Goal: Browse casually: Explore the website without a specific task or goal

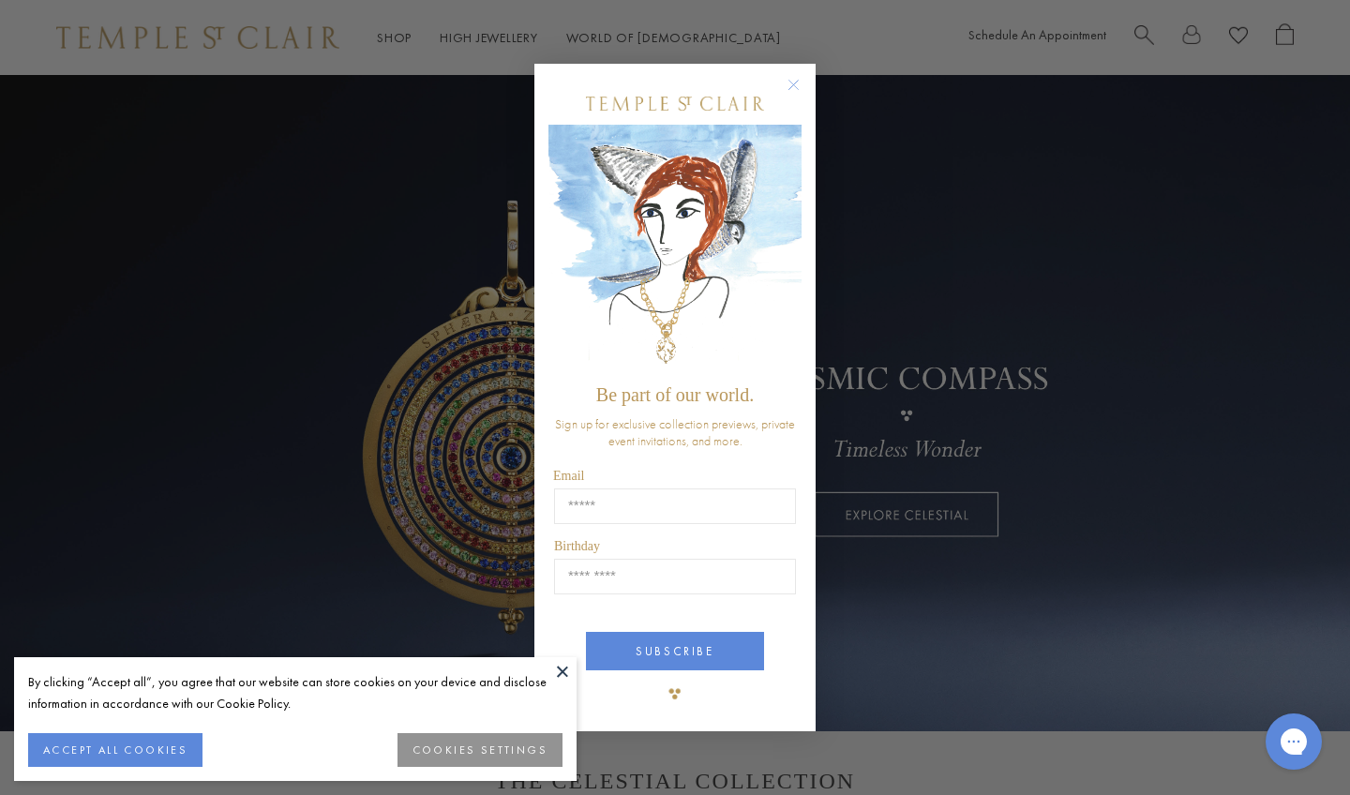
click at [120, 751] on button "ACCEPT ALL COOKIES" at bounding box center [115, 750] width 174 height 34
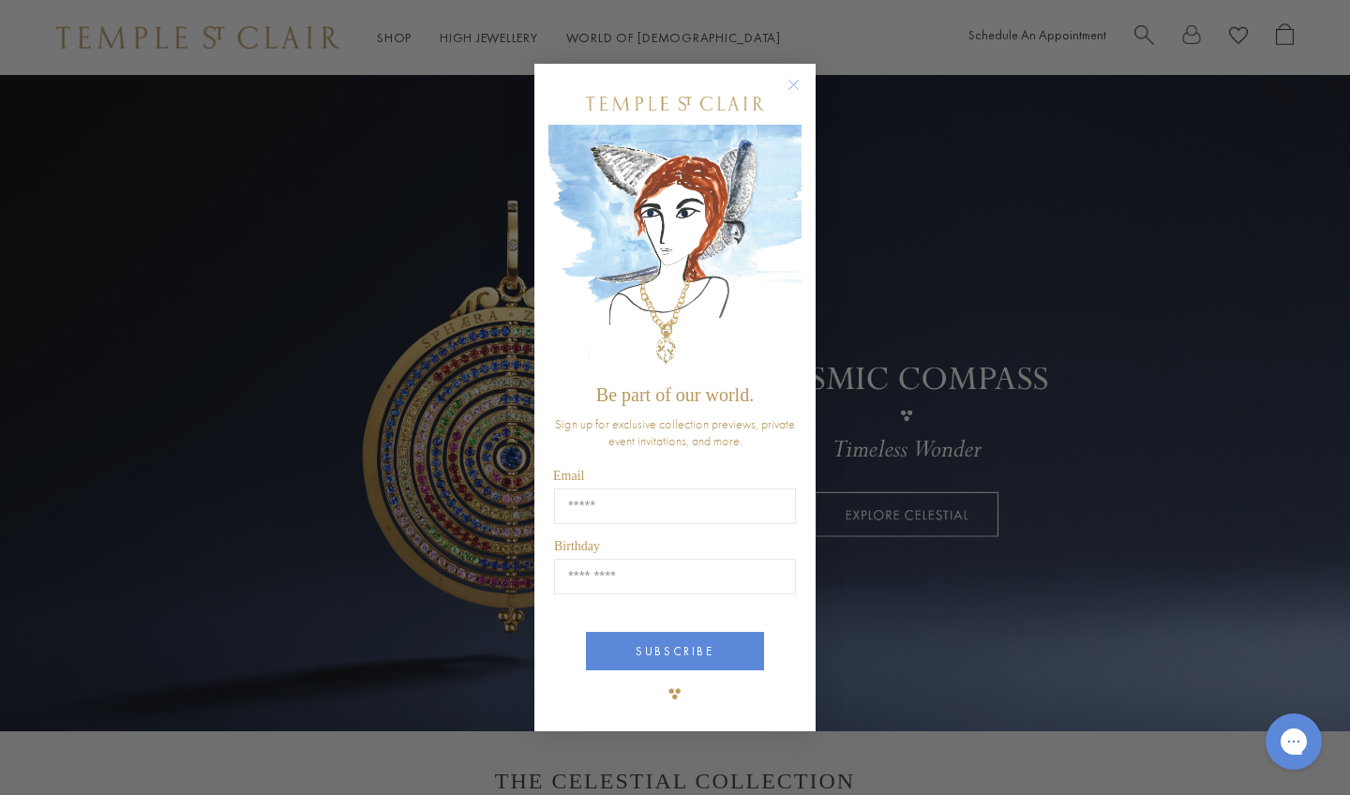
click at [797, 82] on circle "Close dialog" at bounding box center [794, 85] width 22 height 22
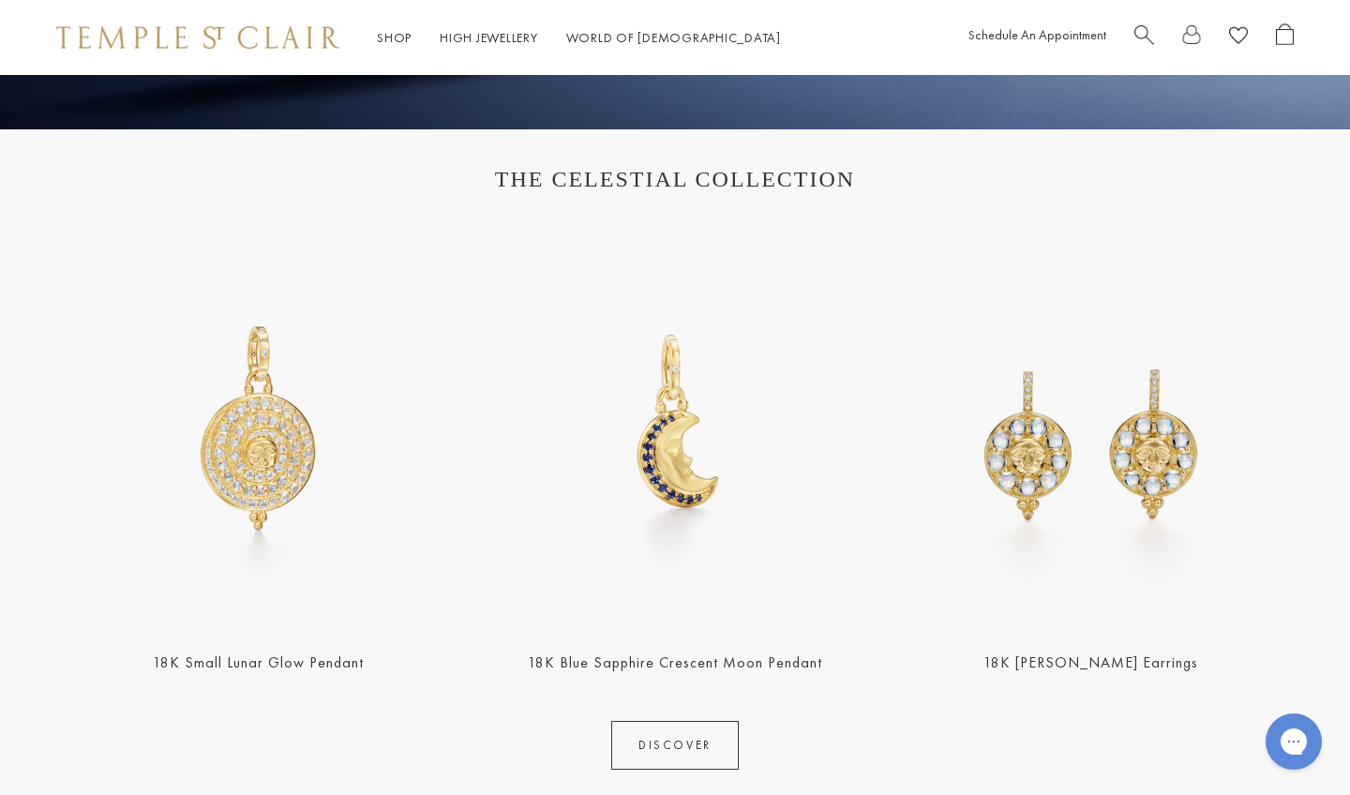
scroll to position [606, 0]
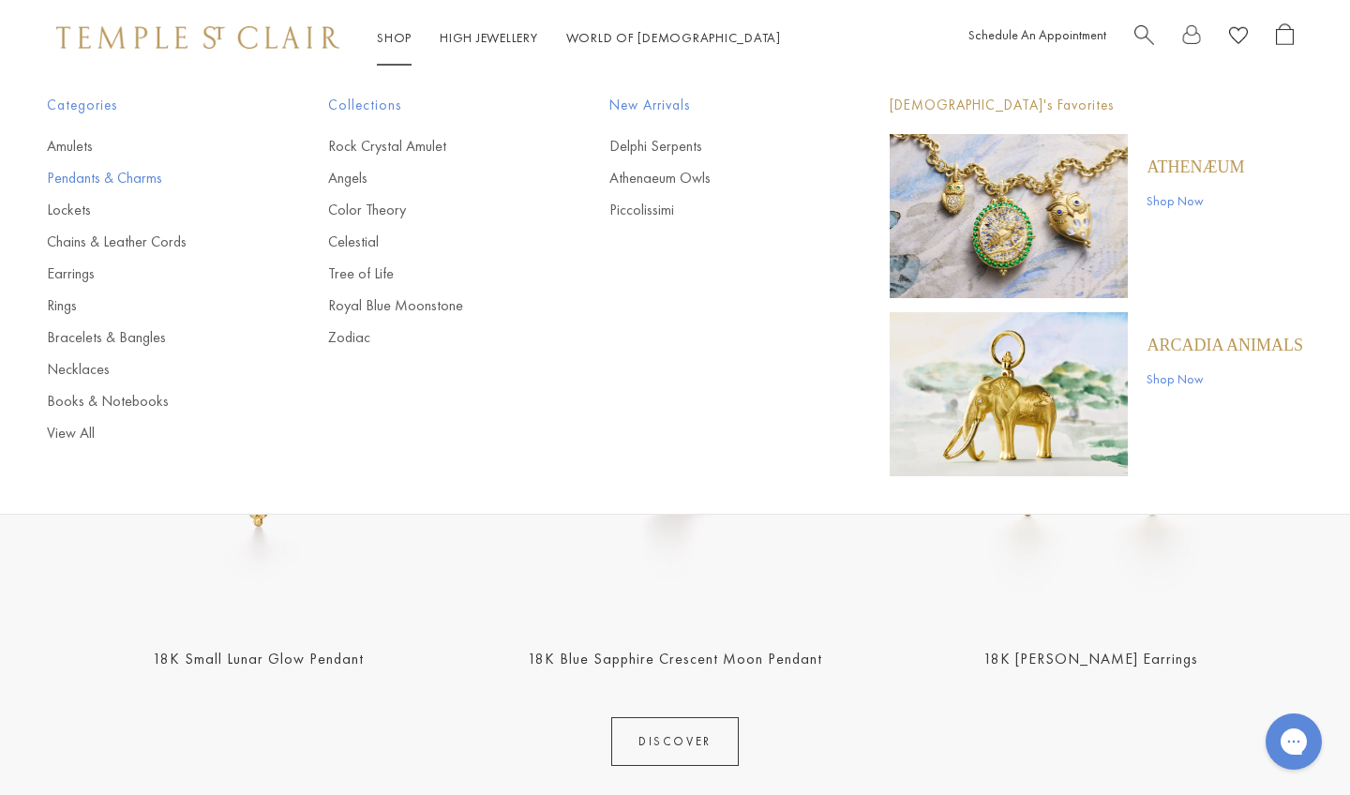
click at [143, 181] on link "Pendants & Charms" at bounding box center [150, 178] width 206 height 21
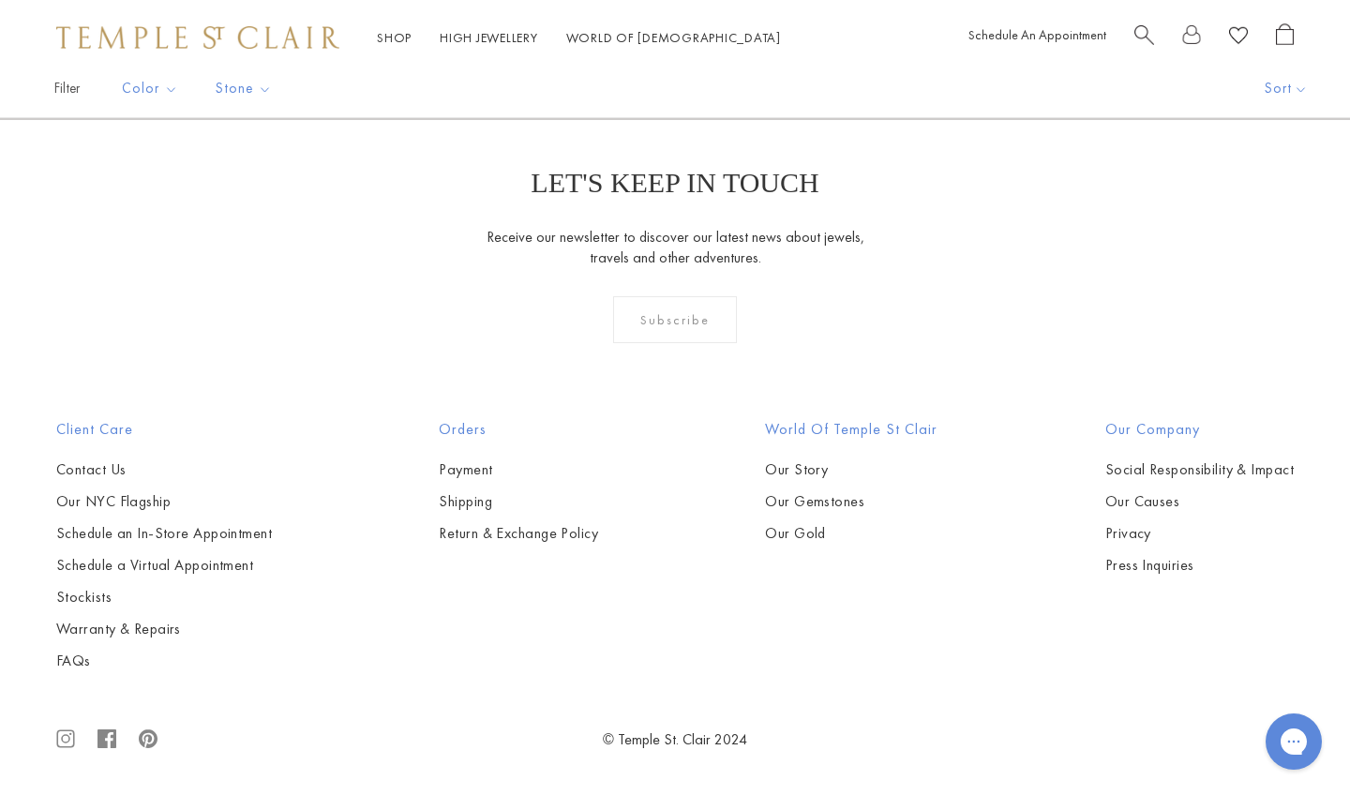
scroll to position [9963, 0]
click at [644, 43] on link "2" at bounding box center [645, 18] width 61 height 52
click at [733, 43] on link "3" at bounding box center [735, 18] width 61 height 52
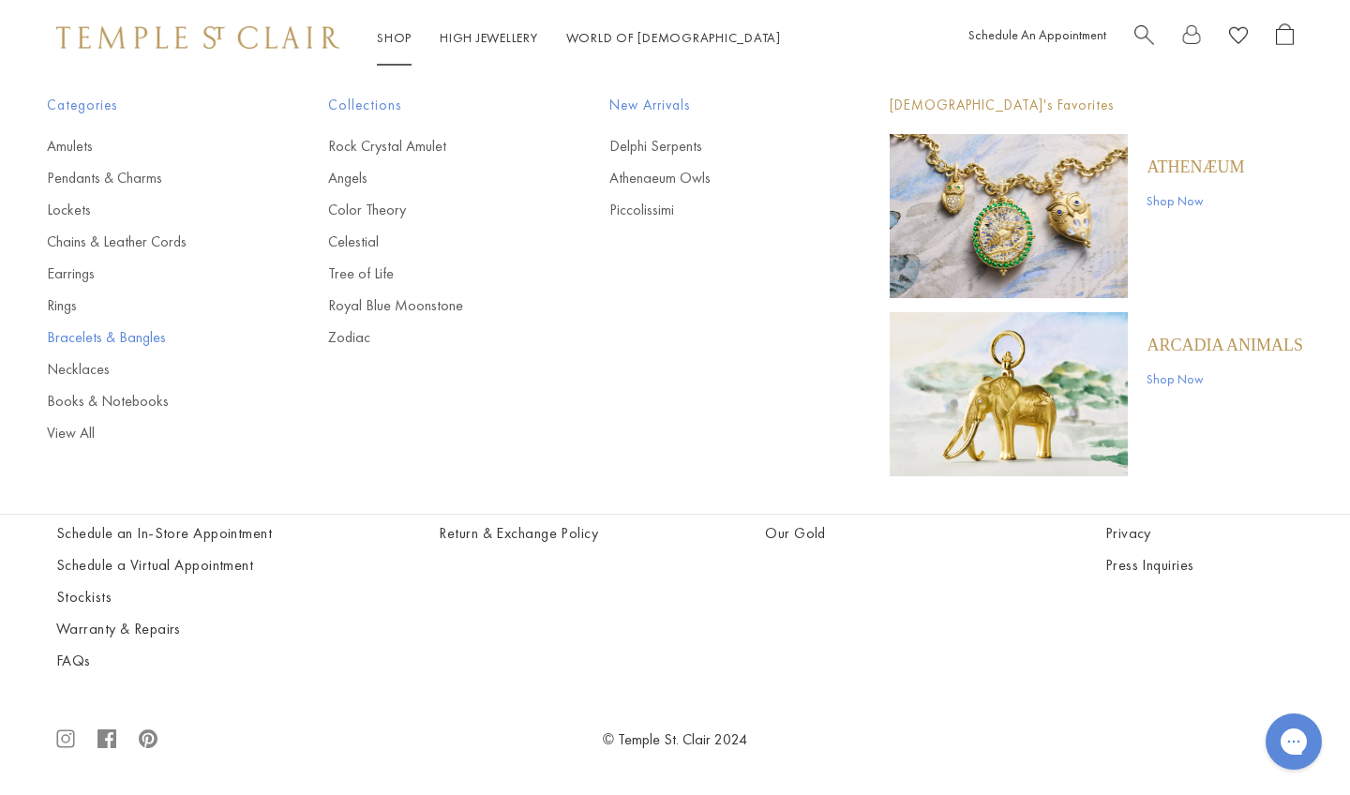
click at [151, 337] on link "Bracelets & Bangles" at bounding box center [150, 337] width 206 height 21
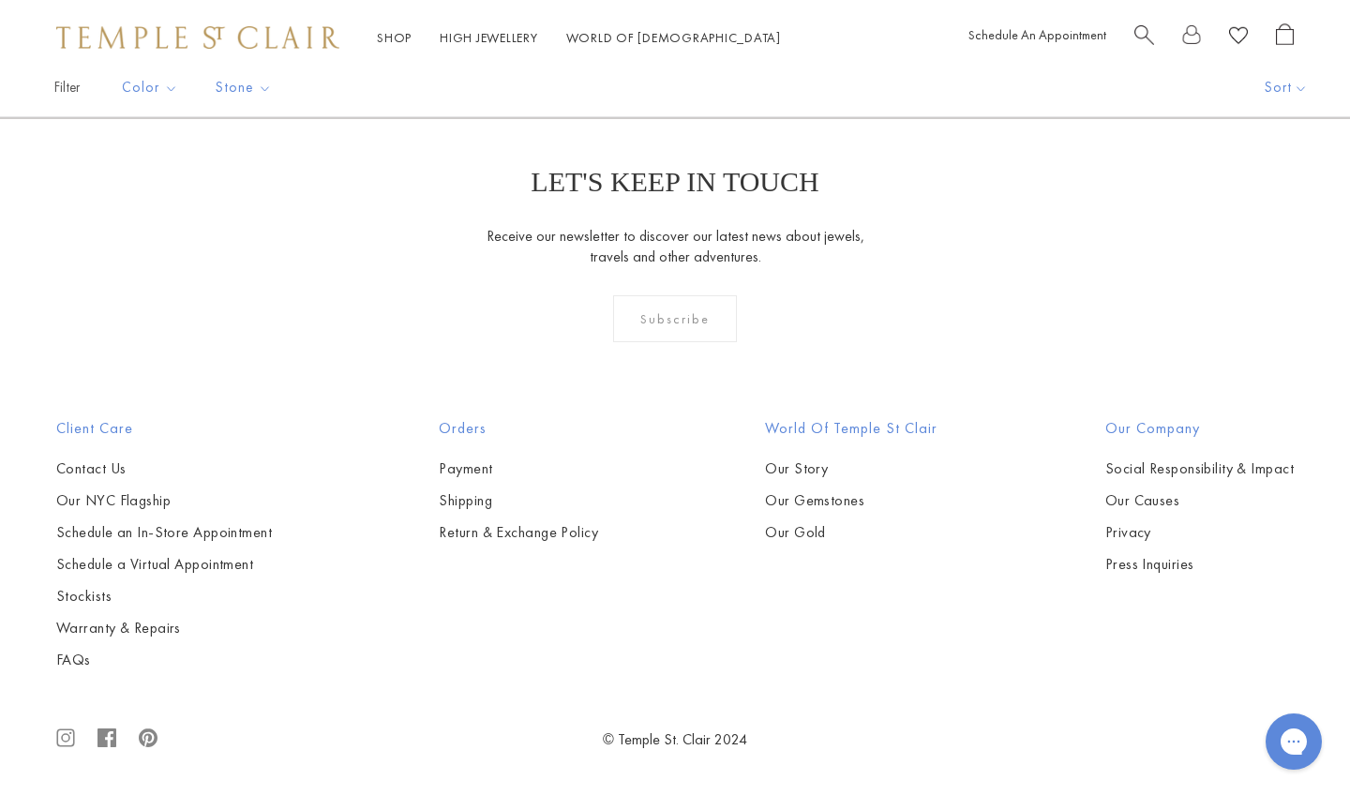
scroll to position [5346, 0]
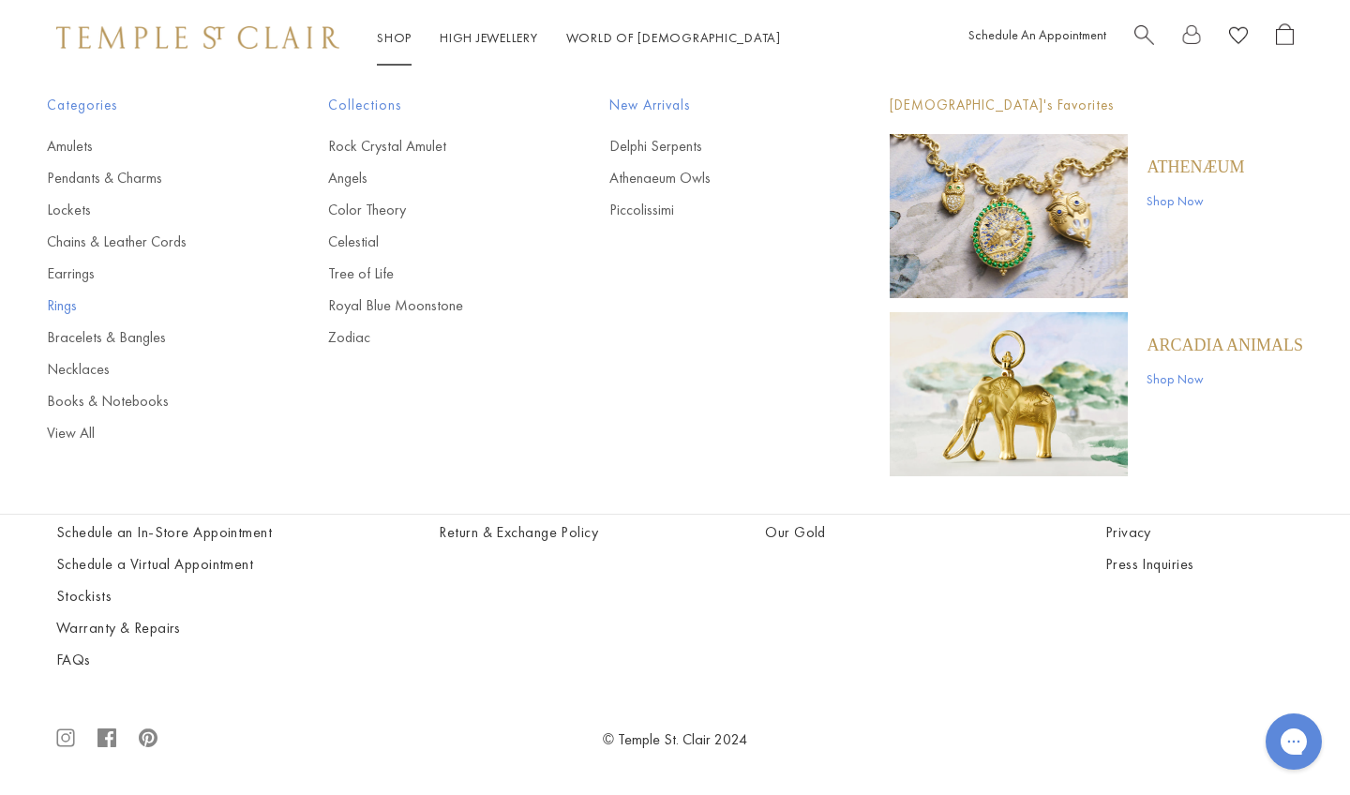
click at [60, 308] on link "Rings" at bounding box center [150, 305] width 206 height 21
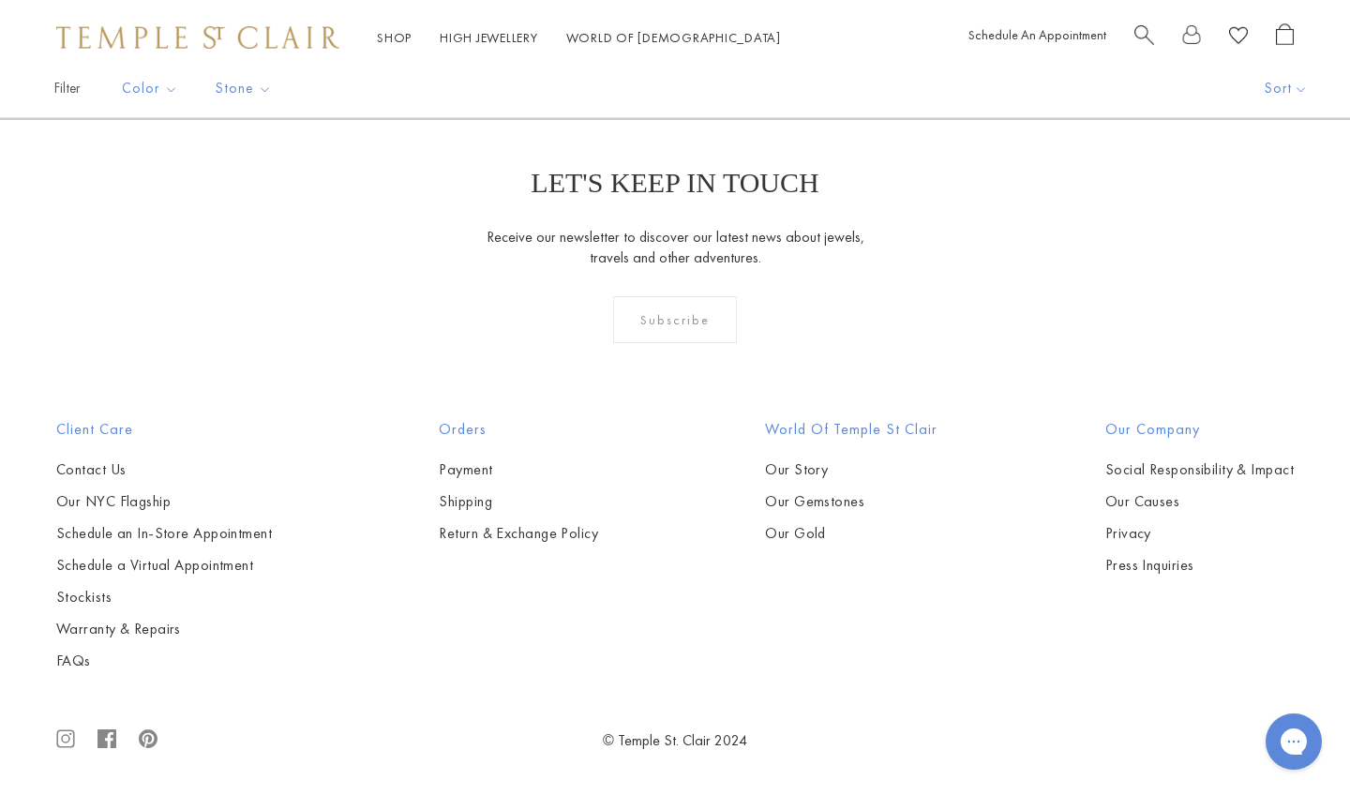
scroll to position [7301, 0]
click at [667, 43] on link "2" at bounding box center [675, 18] width 61 height 52
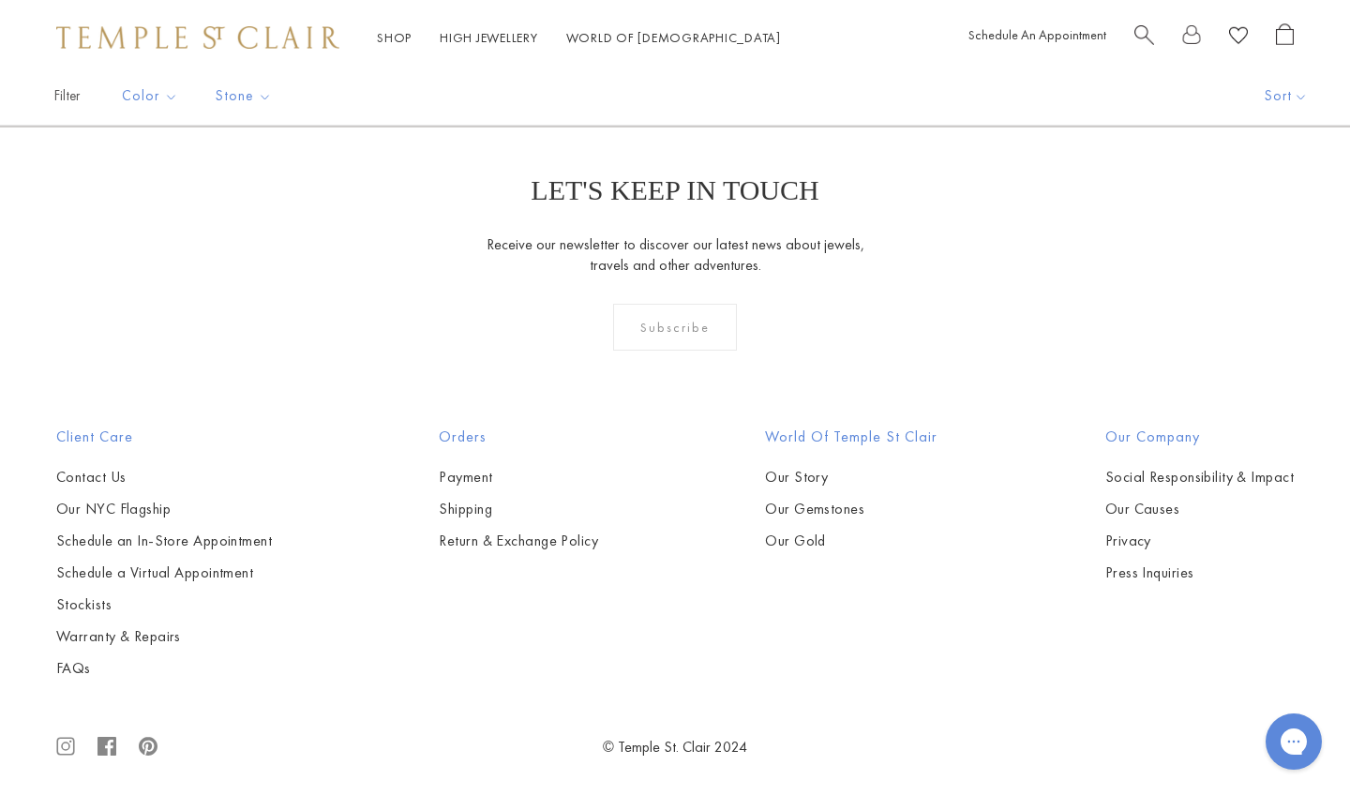
scroll to position [680, 0]
